Goal: Task Accomplishment & Management: Manage account settings

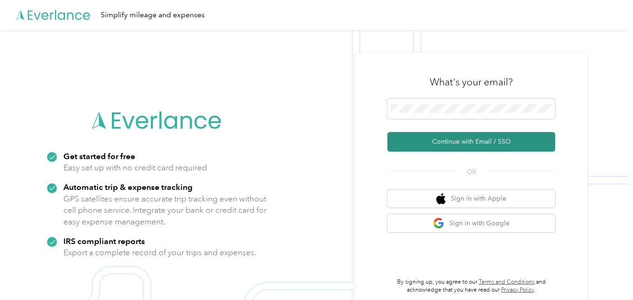
click at [444, 144] on button "Continue with Email / SSO" at bounding box center [471, 142] width 168 height 20
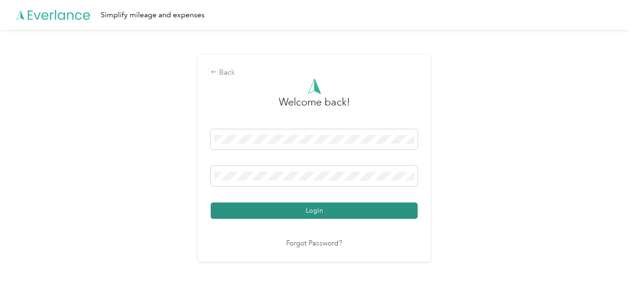
click at [358, 211] on button "Login" at bounding box center [314, 210] width 207 height 16
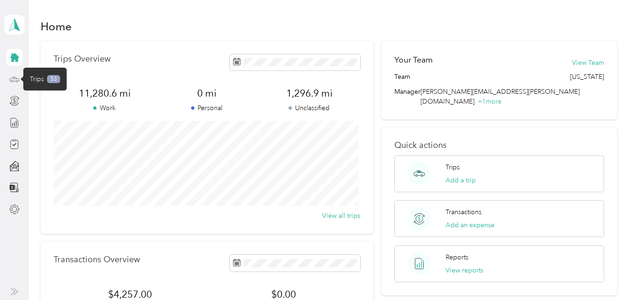
click at [14, 80] on icon at bounding box center [14, 79] width 10 height 10
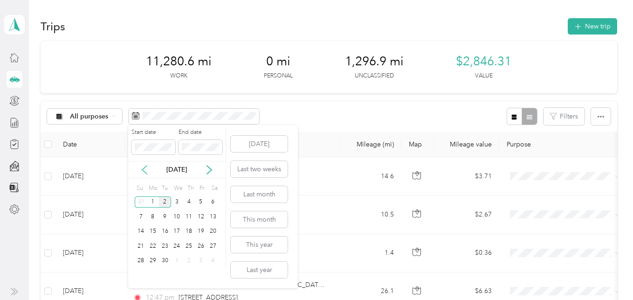
click at [144, 167] on icon at bounding box center [144, 169] width 9 height 9
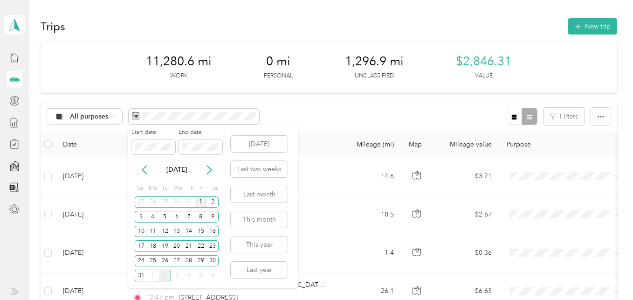
click at [203, 203] on div "1" at bounding box center [201, 202] width 12 height 12
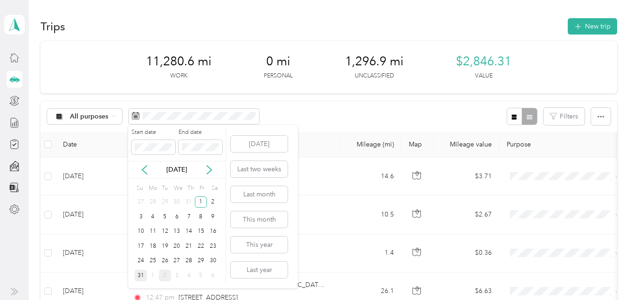
click at [142, 276] on div "31" at bounding box center [141, 275] width 12 height 12
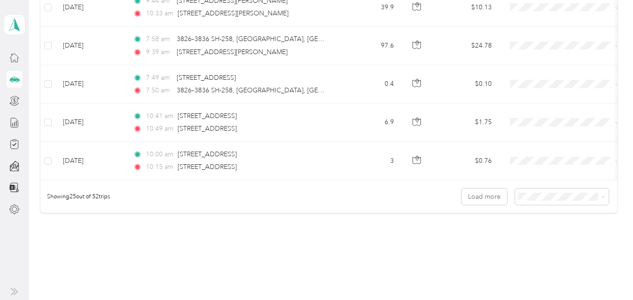
scroll to position [932, 0]
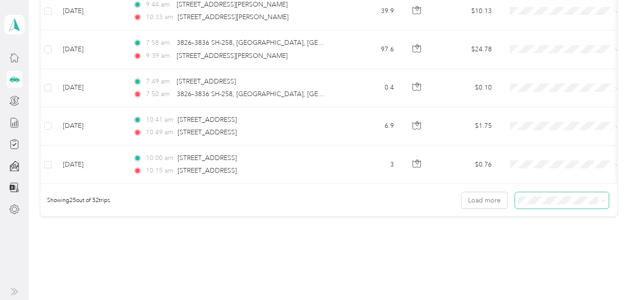
click at [601, 203] on icon at bounding box center [603, 201] width 4 height 4
click at [547, 256] on span "100 per load" at bounding box center [537, 258] width 38 height 8
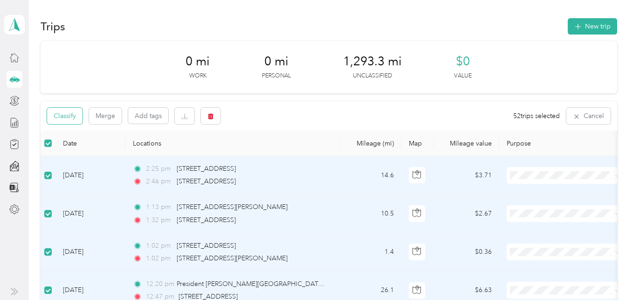
click at [67, 113] on button "Classify" at bounding box center [64, 116] width 35 height 16
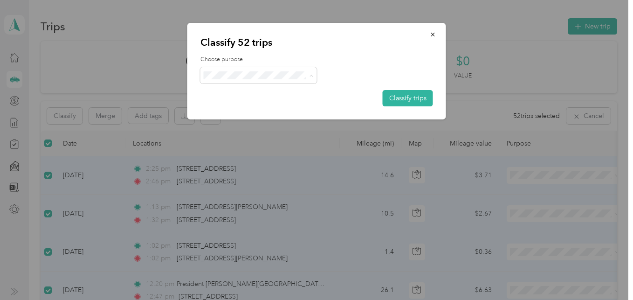
click at [268, 91] on span "Fisher59" at bounding box center [266, 94] width 87 height 10
click at [406, 94] on button "Classify trips" at bounding box center [408, 98] width 50 height 16
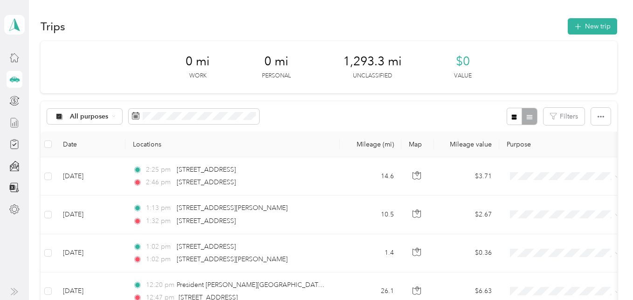
click at [14, 116] on div at bounding box center [15, 122] width 16 height 17
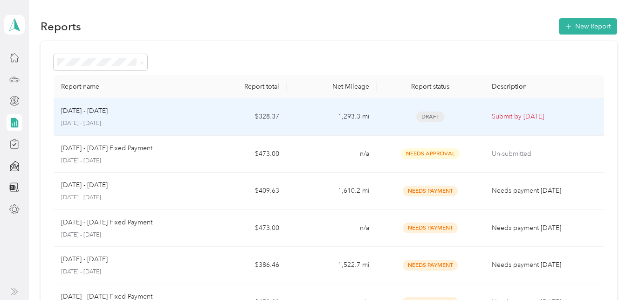
click at [504, 119] on p "Submit by [DATE]" at bounding box center [544, 116] width 105 height 10
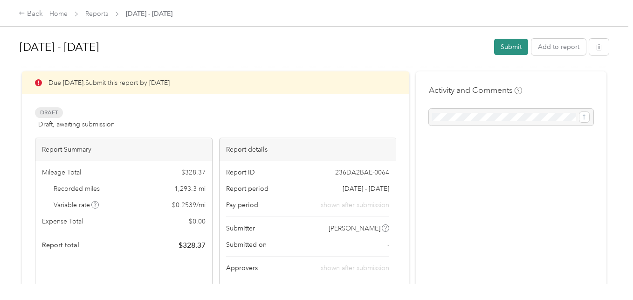
click at [509, 44] on button "Submit" at bounding box center [511, 47] width 34 height 16
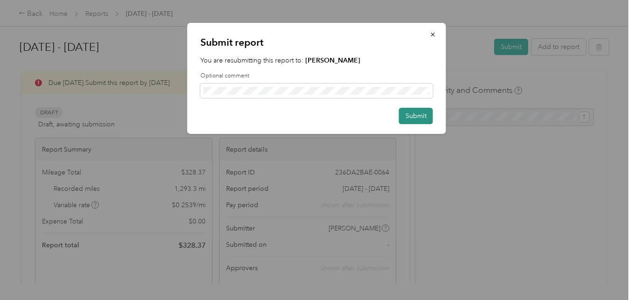
click at [422, 118] on button "Submit" at bounding box center [416, 116] width 34 height 16
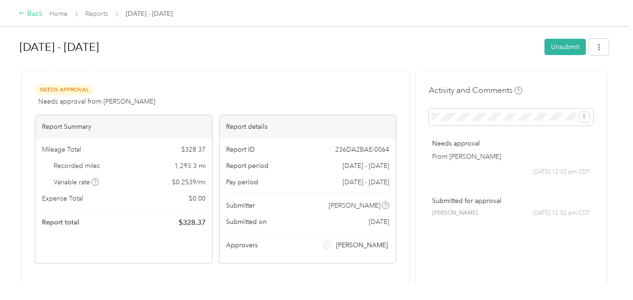
click at [40, 14] on div "Back" at bounding box center [31, 13] width 24 height 11
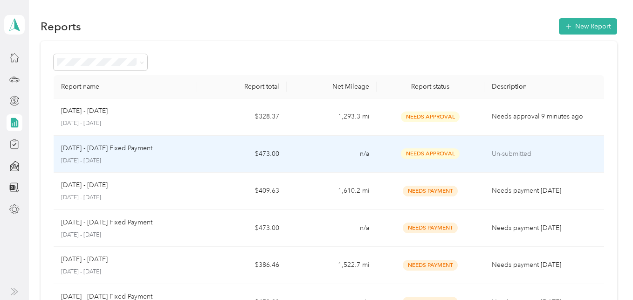
click at [492, 152] on p "Un-submitted" at bounding box center [544, 154] width 105 height 10
